Goal: Transaction & Acquisition: Download file/media

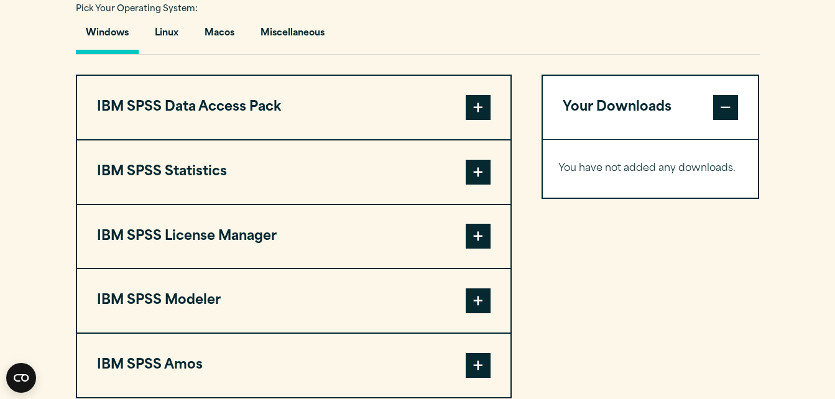
scroll to position [1058, 0]
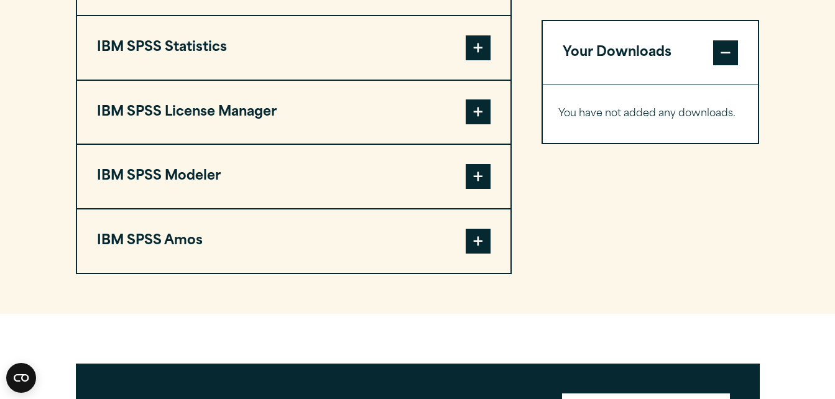
click at [475, 241] on span at bounding box center [478, 241] width 25 height 25
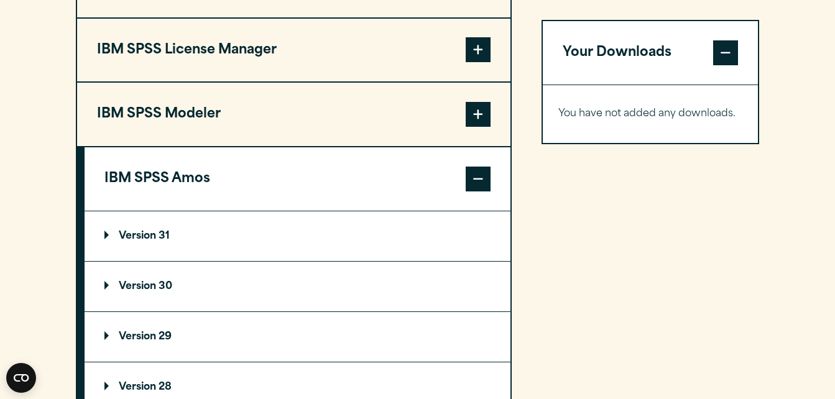
scroll to position [1244, 0]
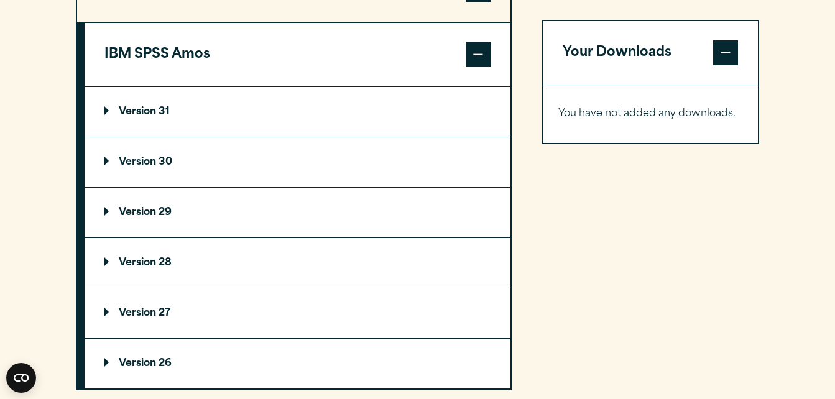
click at [101, 261] on summary "Version 28" at bounding box center [298, 263] width 426 height 50
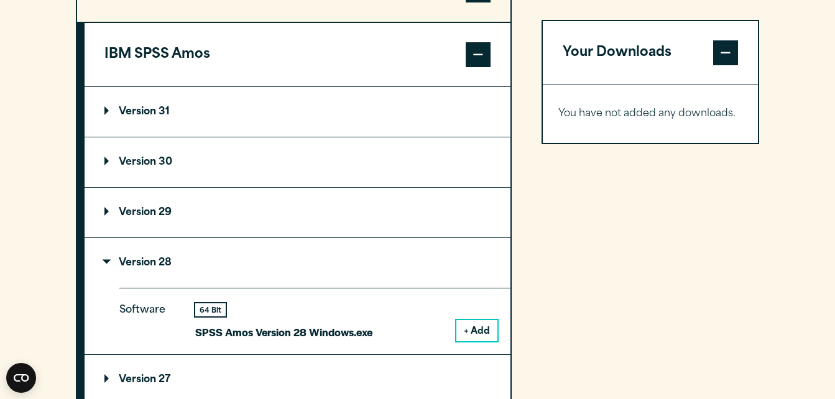
click at [473, 335] on button "+ Add" at bounding box center [477, 330] width 41 height 21
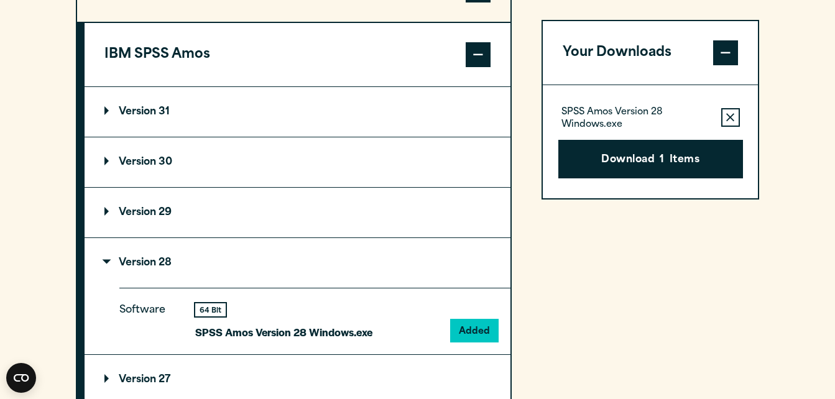
click at [106, 212] on p "Version 29" at bounding box center [138, 213] width 67 height 10
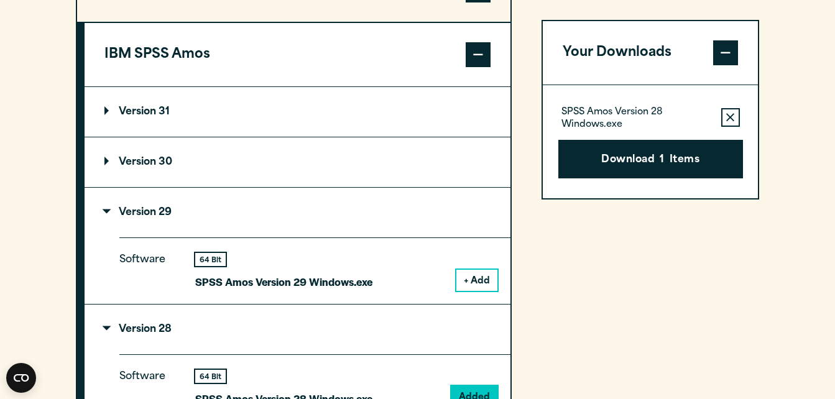
click at [466, 281] on button "+ Add" at bounding box center [477, 280] width 41 height 21
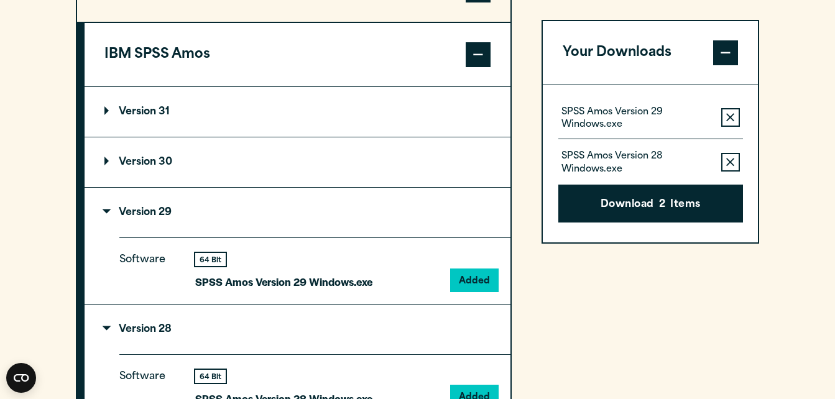
click at [103, 161] on summary "Version 30" at bounding box center [298, 162] width 426 height 50
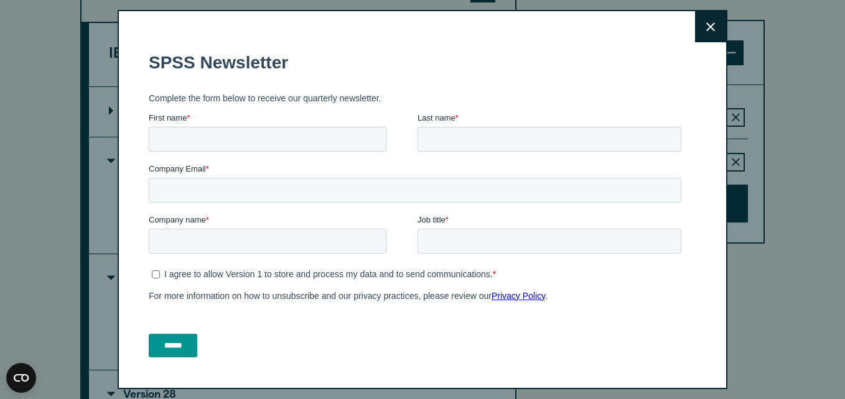
click at [695, 26] on button "Close" at bounding box center [710, 26] width 31 height 31
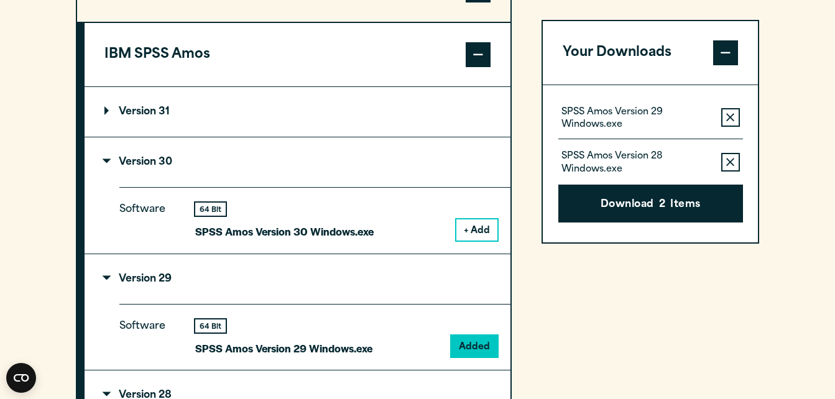
click at [486, 229] on button "+ Add" at bounding box center [477, 230] width 41 height 21
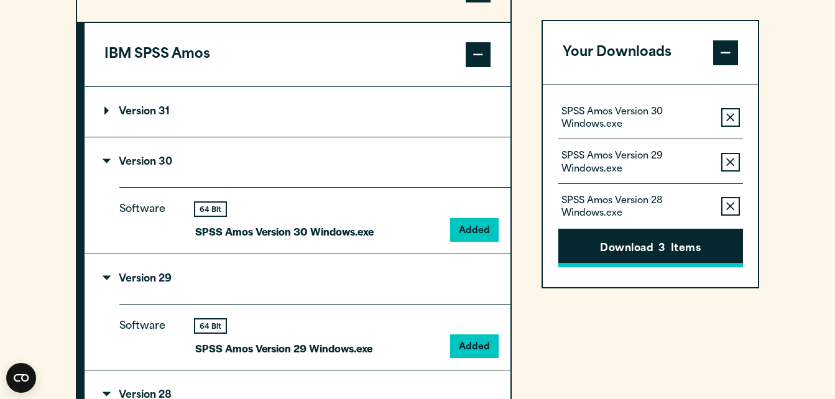
click at [635, 249] on button "Download 3 Items" at bounding box center [651, 249] width 185 height 39
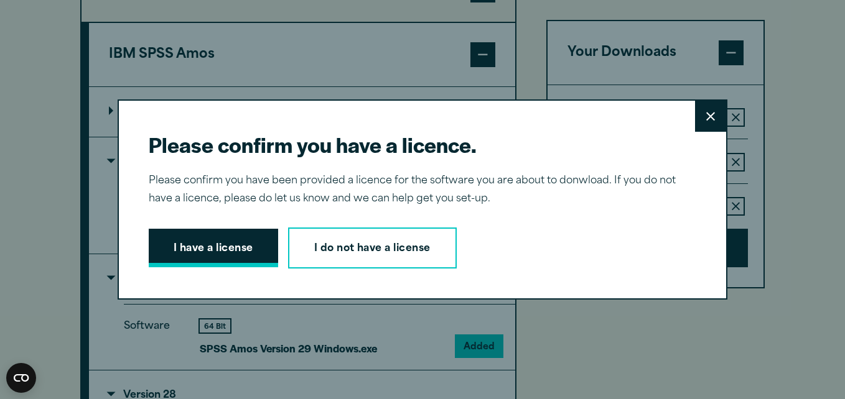
click at [218, 254] on button "I have a license" at bounding box center [213, 248] width 129 height 39
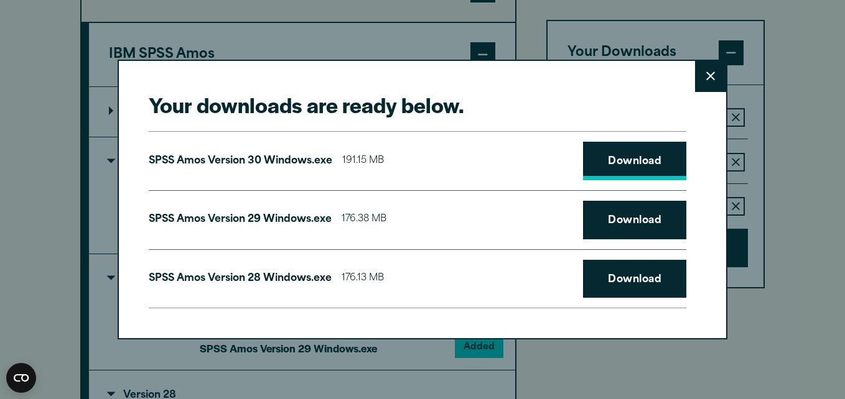
click at [619, 156] on link "Download" at bounding box center [634, 161] width 103 height 39
click at [618, 219] on link "Download" at bounding box center [634, 220] width 103 height 39
click at [616, 271] on link "Download" at bounding box center [634, 279] width 103 height 39
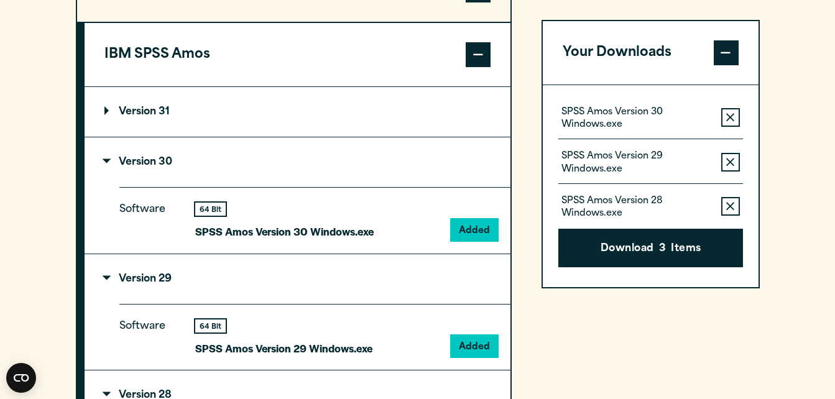
click at [811, 34] on div "Your downloads are ready below. Close SPSS Amos Version 30 Windows.exe 191.15 M…" at bounding box center [417, 199] width 835 height 399
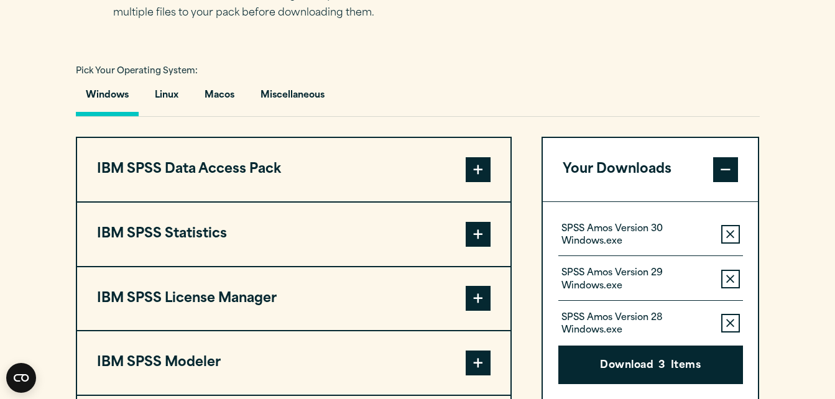
scroll to position [995, 0]
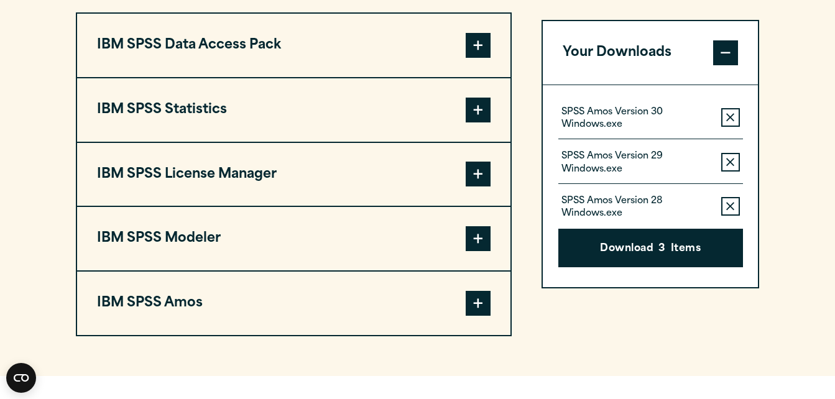
click at [194, 113] on button "IBM SPSS Statistics" at bounding box center [294, 109] width 434 height 63
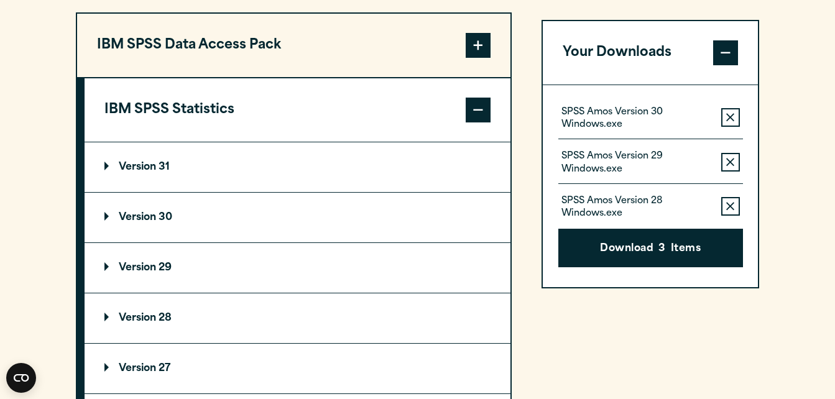
scroll to position [1058, 0]
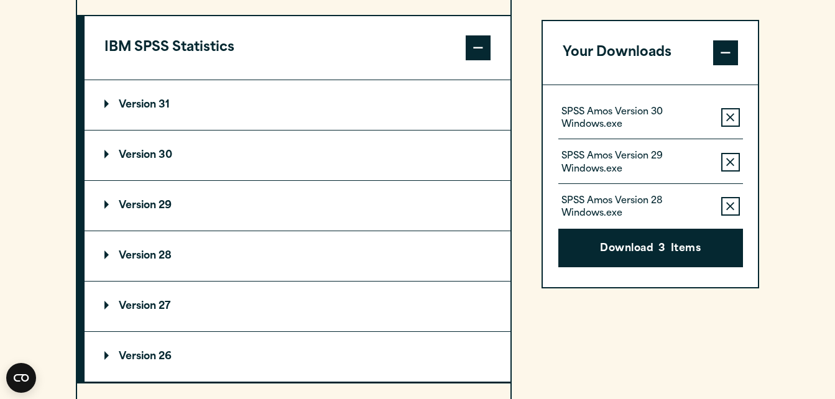
click at [129, 249] on summary "Version 28" at bounding box center [298, 256] width 426 height 50
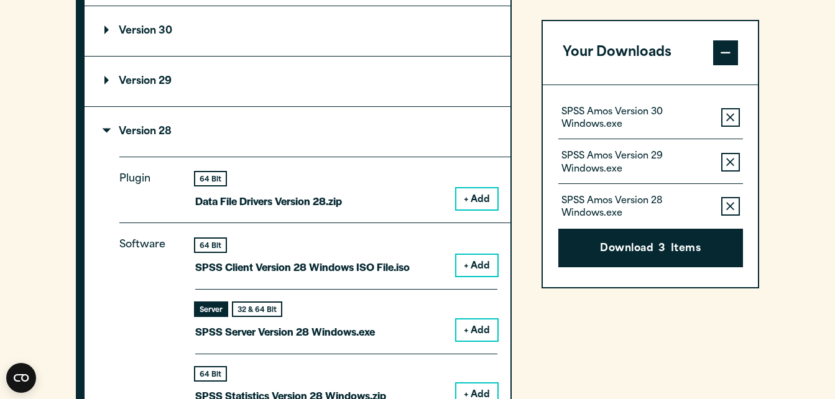
scroll to position [1244, 0]
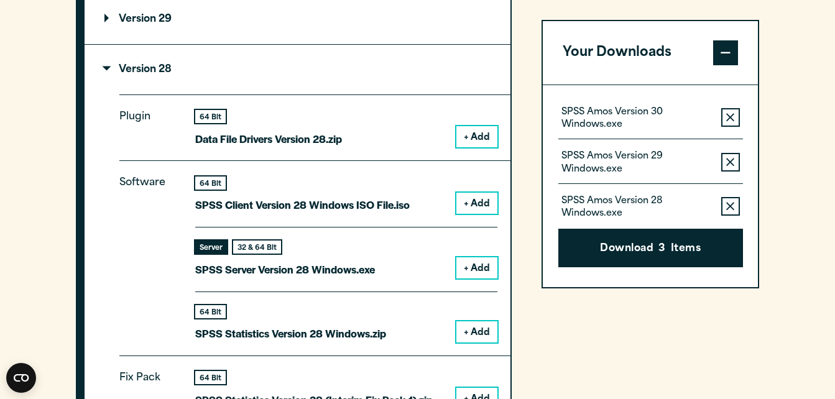
click at [475, 267] on button "+ Add" at bounding box center [477, 268] width 41 height 21
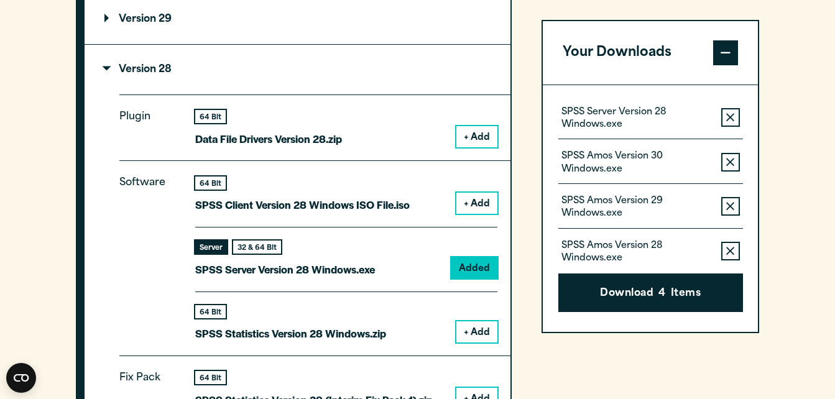
click at [730, 211] on icon "button" at bounding box center [731, 206] width 8 height 9
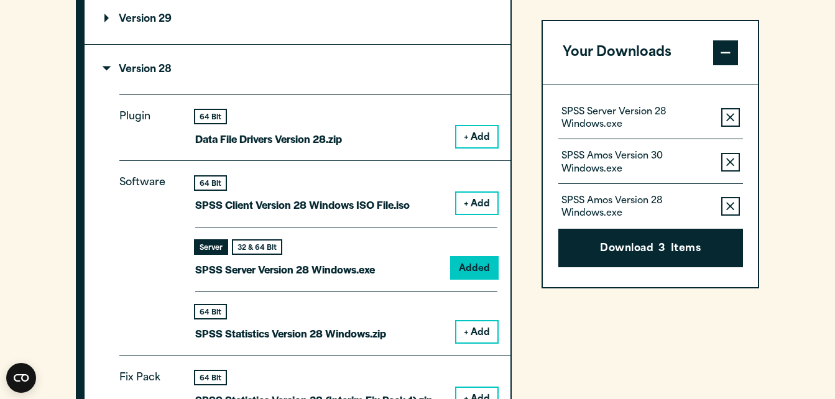
drag, startPoint x: 732, startPoint y: 169, endPoint x: 728, endPoint y: 136, distance: 33.3
click at [732, 168] on button "Remove this item from your software download list" at bounding box center [731, 162] width 19 height 19
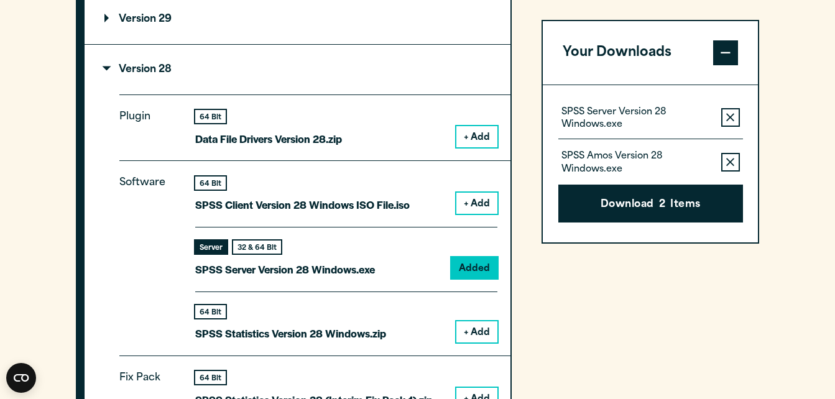
click at [728, 120] on icon "button" at bounding box center [731, 117] width 8 height 8
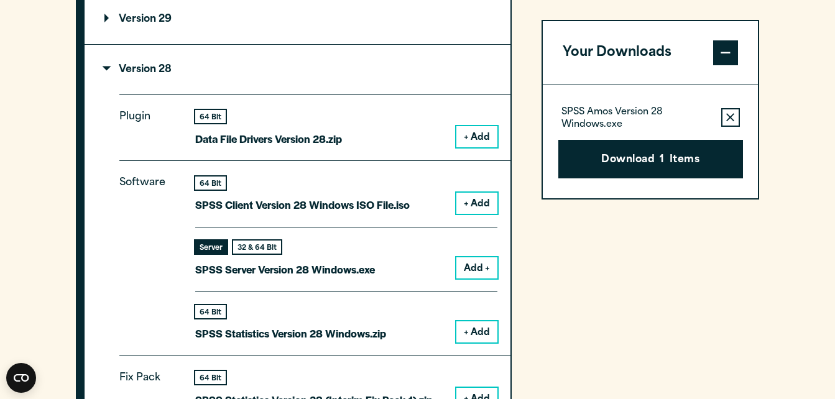
click at [732, 119] on icon "button" at bounding box center [731, 117] width 8 height 8
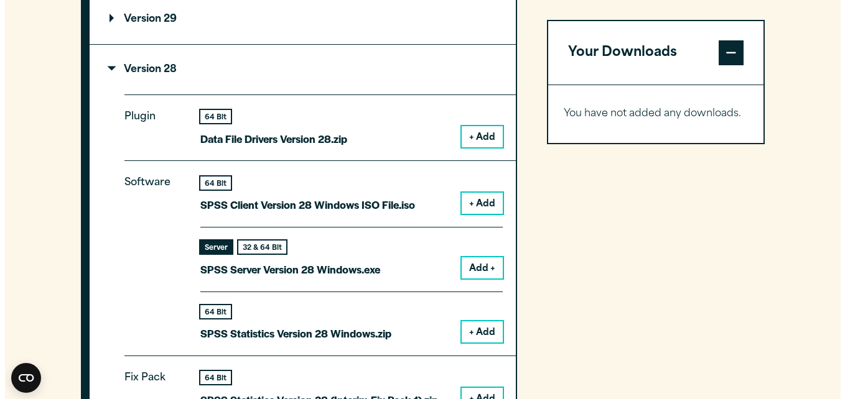
scroll to position [1306, 0]
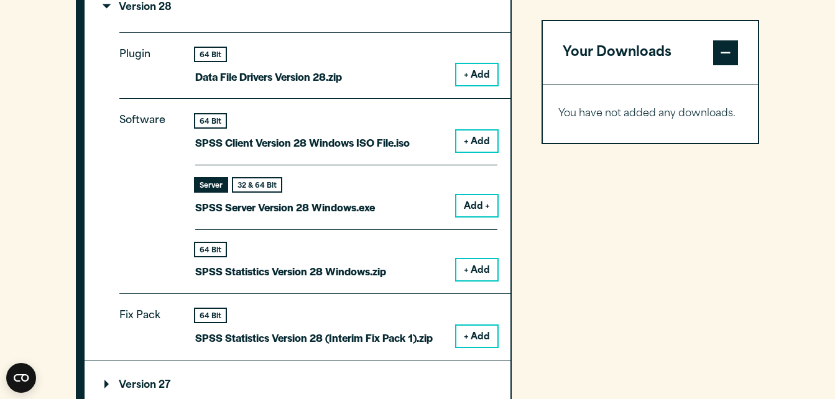
click at [470, 271] on button "+ Add" at bounding box center [477, 269] width 41 height 21
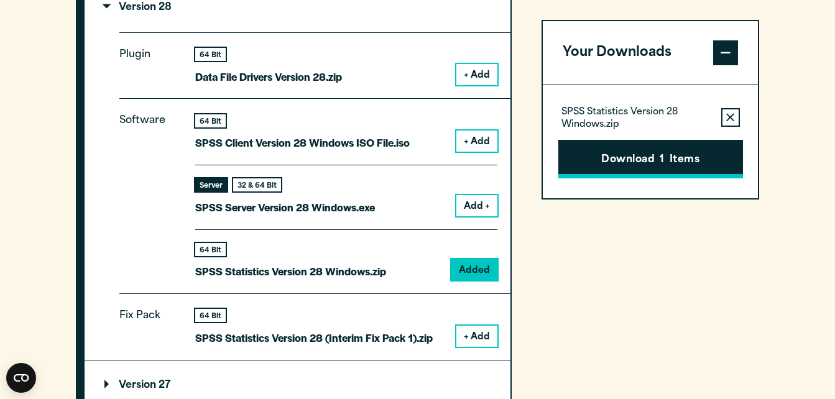
click at [630, 162] on button "Download 1 Items" at bounding box center [651, 159] width 185 height 39
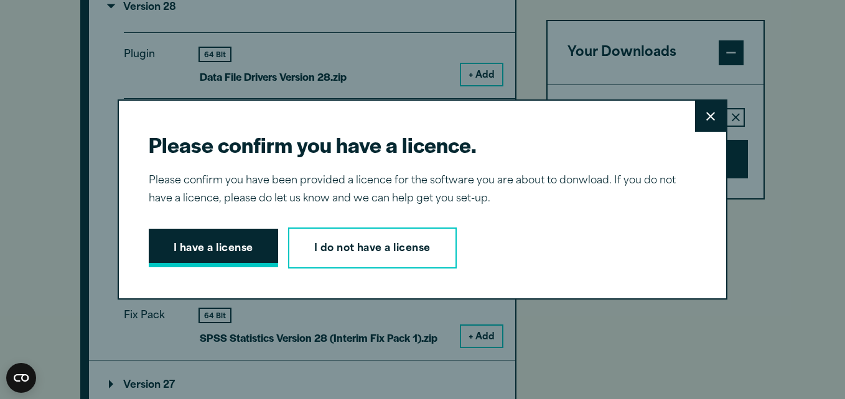
click at [259, 247] on button "I have a license" at bounding box center [213, 248] width 129 height 39
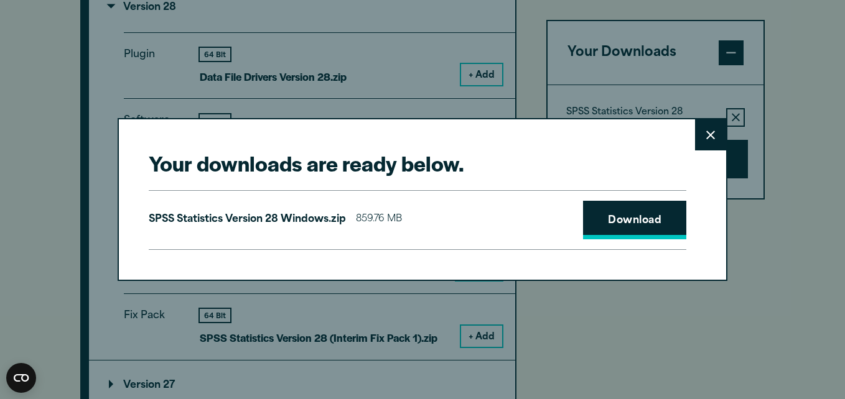
click at [617, 221] on link "Download" at bounding box center [634, 220] width 103 height 39
